Goal: Navigation & Orientation: Find specific page/section

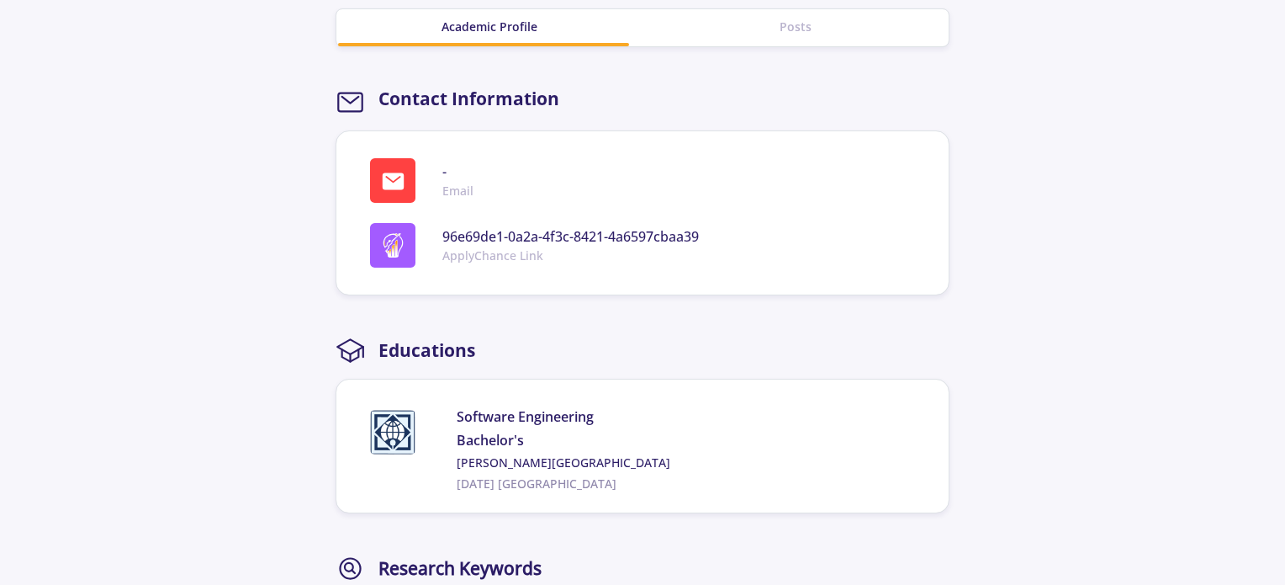
scroll to position [622, 0]
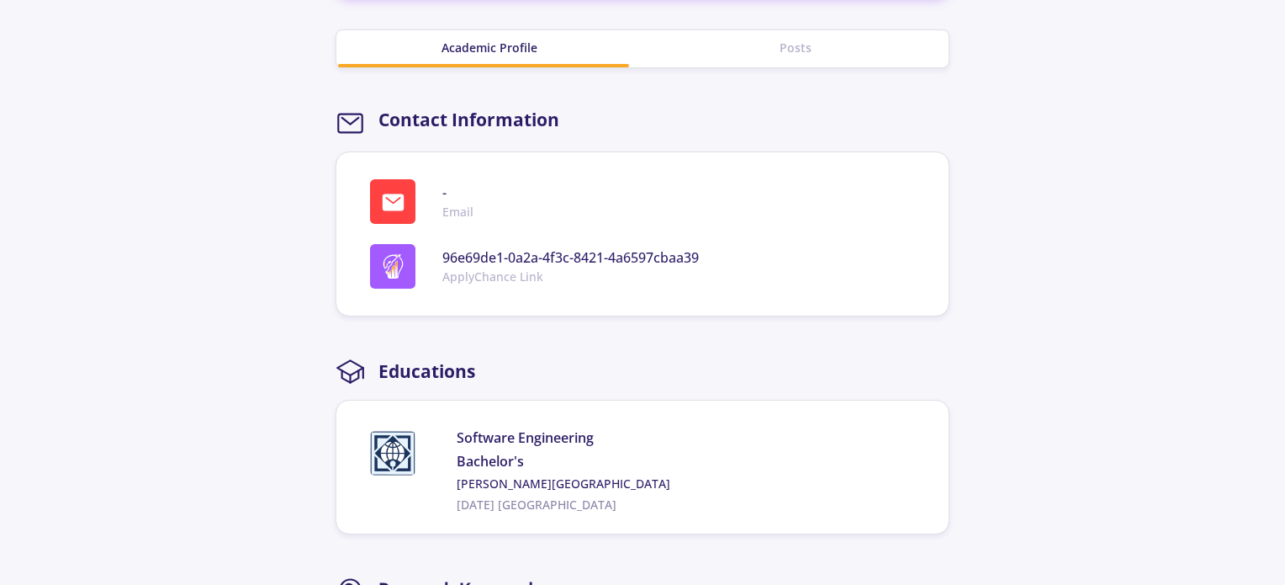
click at [390, 265] on img at bounding box center [393, 266] width 24 height 24
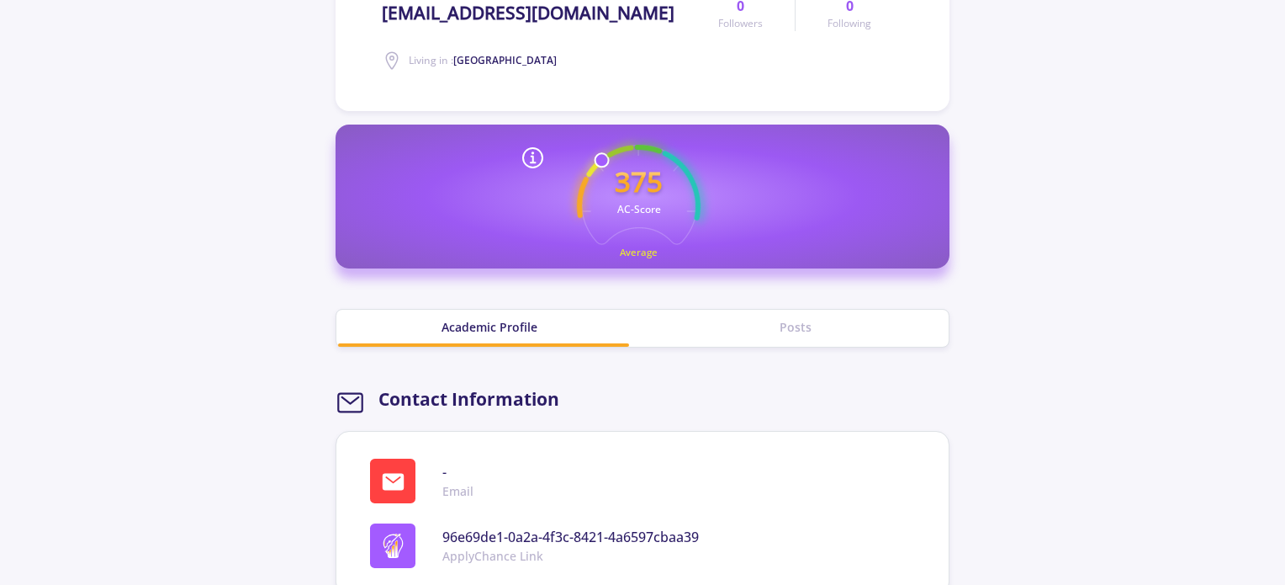
scroll to position [339, 0]
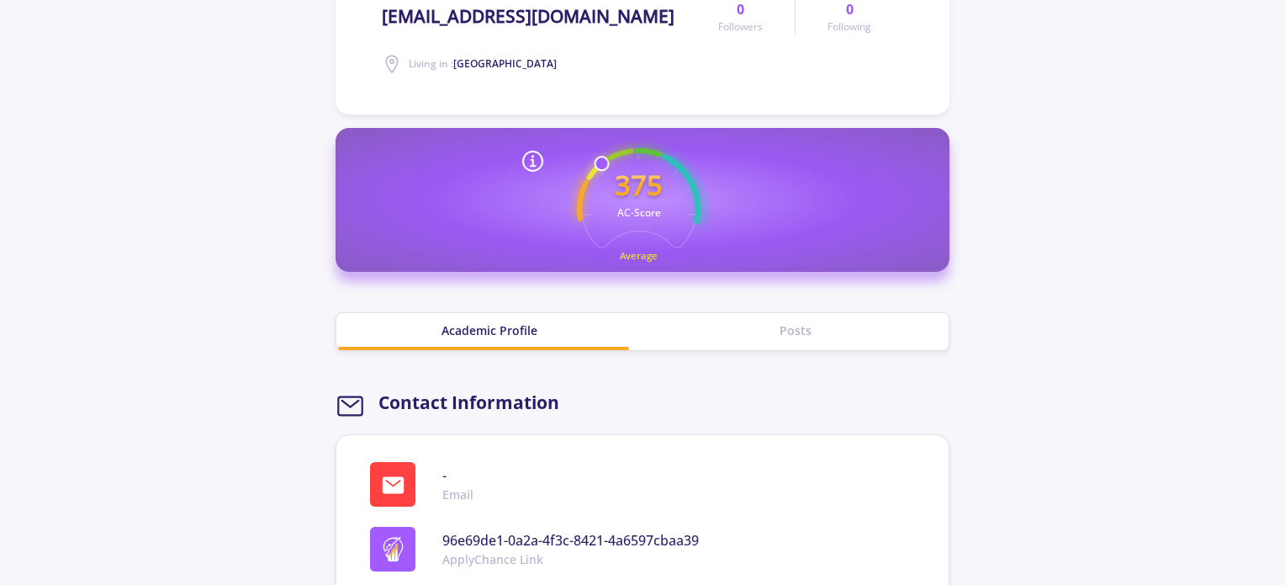
click at [843, 330] on div "Posts" at bounding box center [796, 330] width 306 height 18
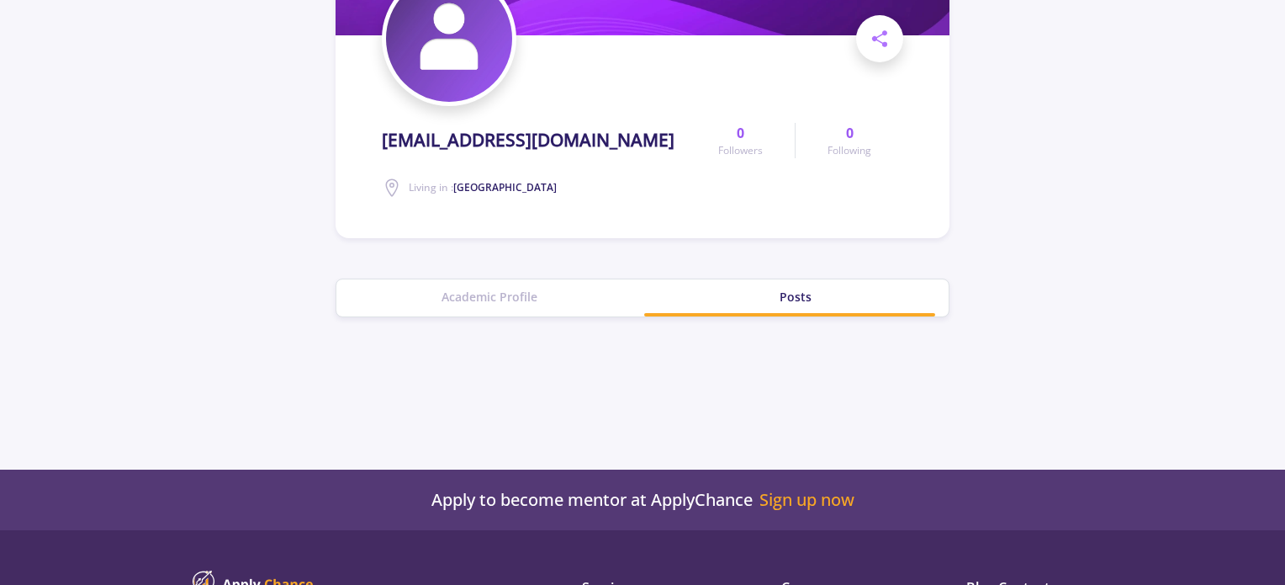
scroll to position [209, 0]
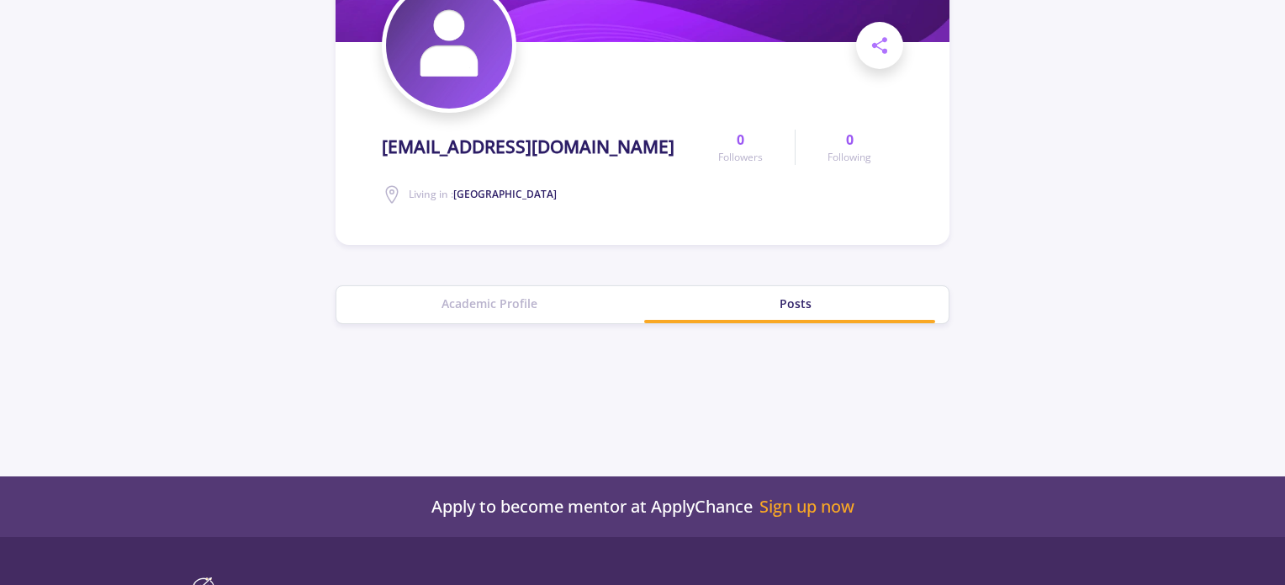
click at [552, 303] on div "Academic Profile" at bounding box center [489, 303] width 306 height 18
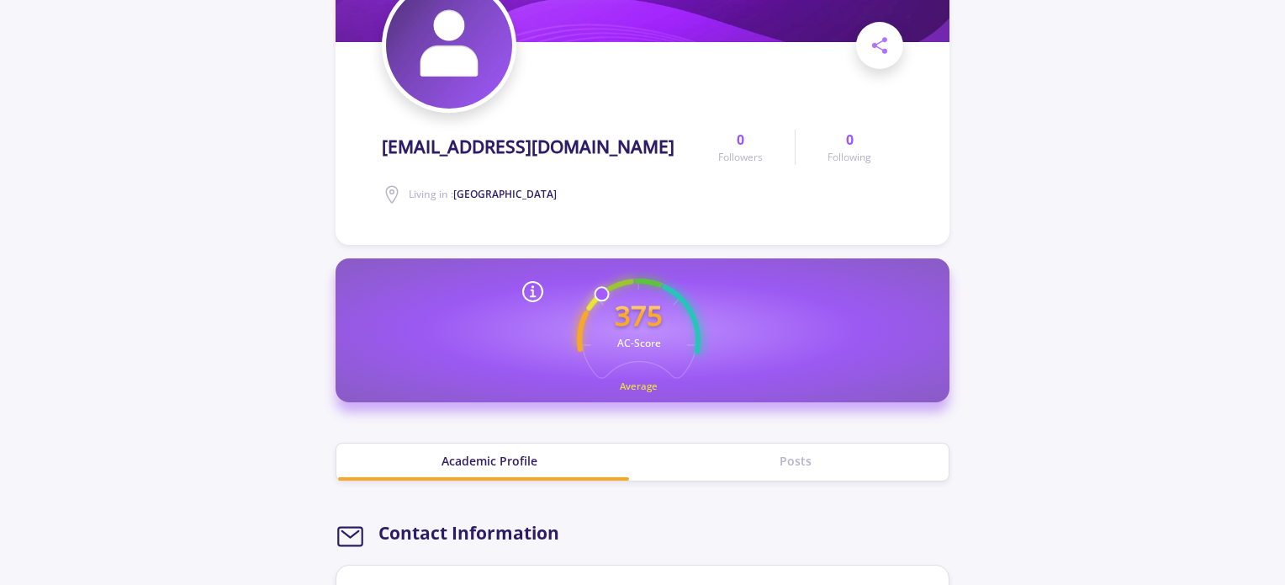
scroll to position [0, 0]
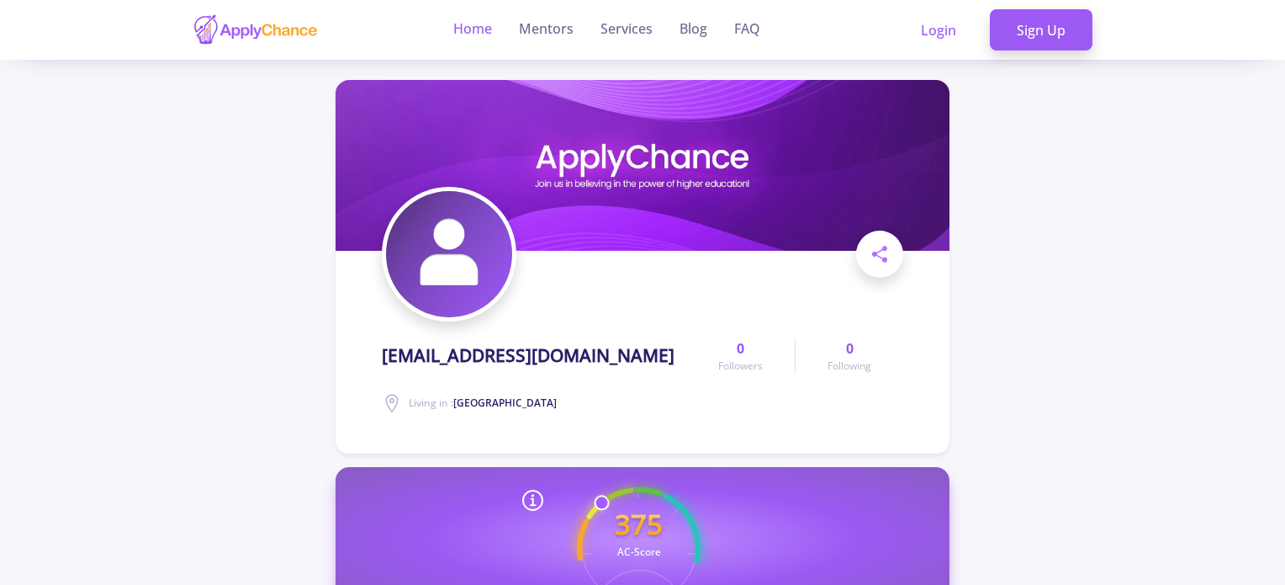
click at [488, 32] on link "Home" at bounding box center [472, 30] width 39 height 60
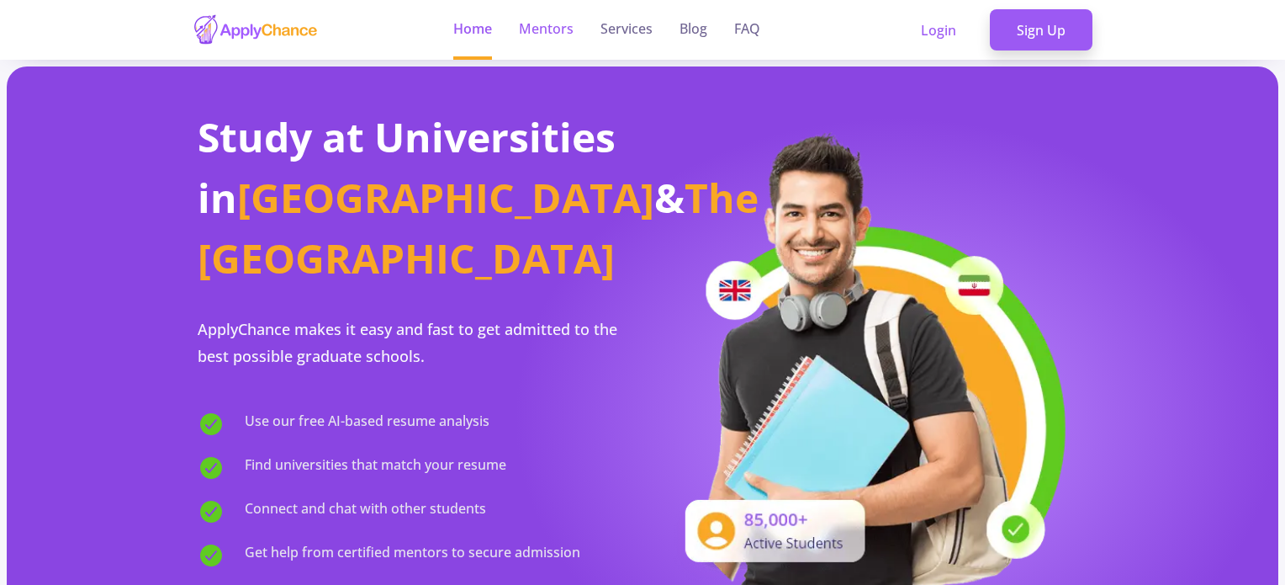
click at [552, 22] on link "Mentors" at bounding box center [546, 30] width 55 height 60
